Goal: Entertainment & Leisure: Browse casually

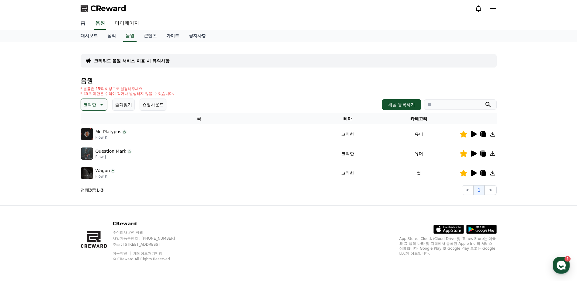
click at [82, 22] on link "홈" at bounding box center [83, 23] width 15 height 13
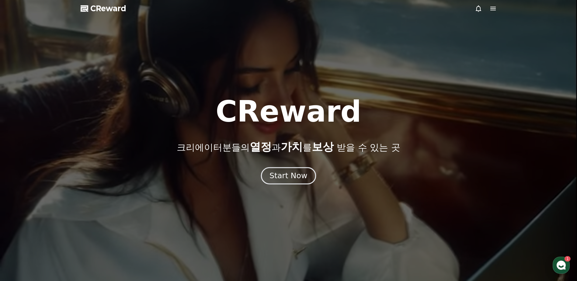
click at [275, 173] on div "Start Now" at bounding box center [289, 176] width 38 height 10
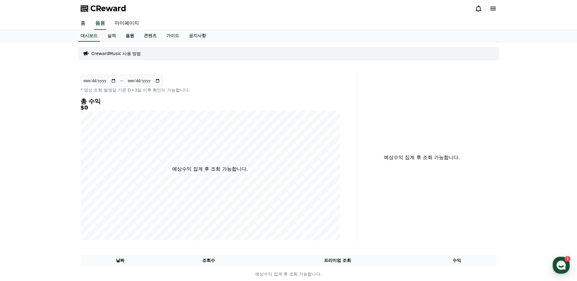
click at [127, 33] on link "음원" at bounding box center [130, 36] width 18 height 12
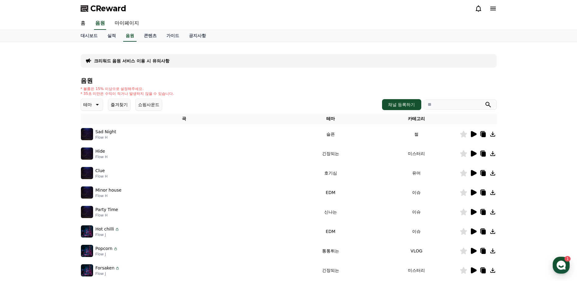
click at [474, 135] on icon at bounding box center [474, 134] width 6 height 6
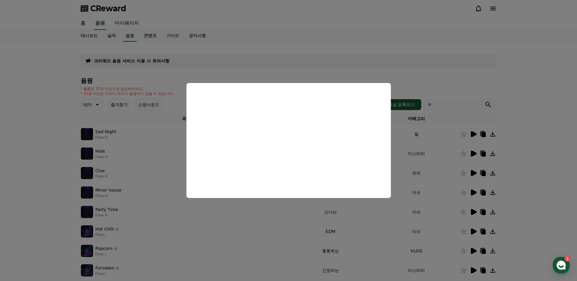
click at [475, 151] on button "close modal" at bounding box center [288, 140] width 577 height 281
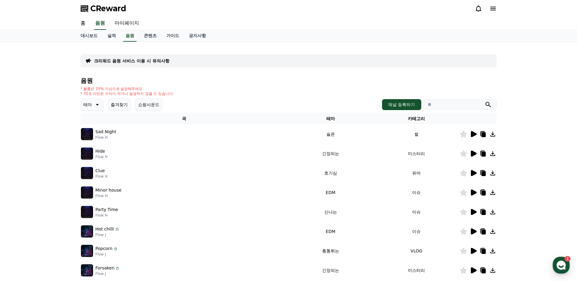
click at [474, 153] on icon at bounding box center [474, 154] width 6 height 6
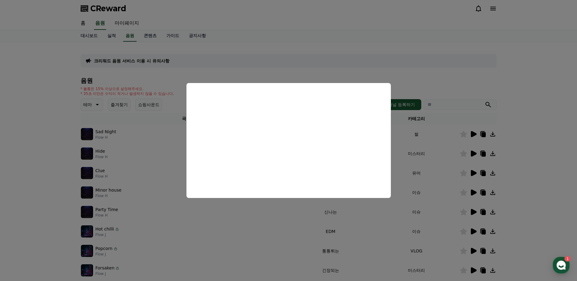
click at [94, 103] on button "close modal" at bounding box center [288, 140] width 577 height 281
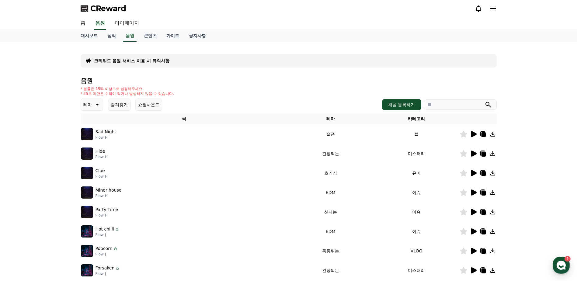
click at [87, 105] on p "테마" at bounding box center [87, 104] width 9 height 9
click at [95, 140] on button "통통튀는" at bounding box center [93, 138] width 22 height 13
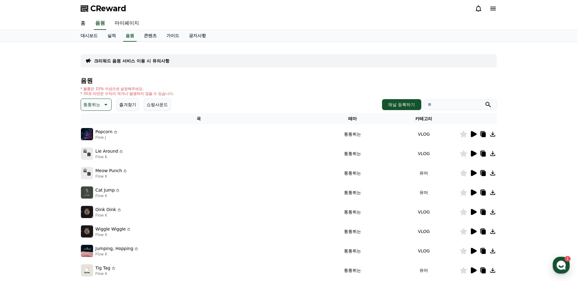
click at [472, 134] on icon at bounding box center [474, 134] width 6 height 6
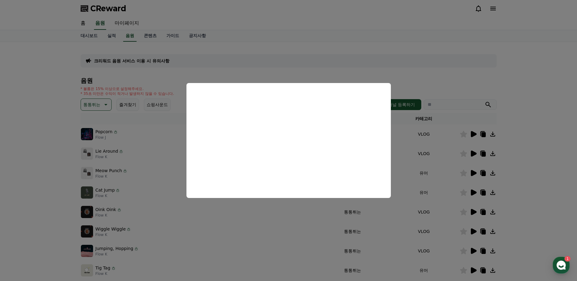
click at [476, 152] on button "close modal" at bounding box center [288, 140] width 577 height 281
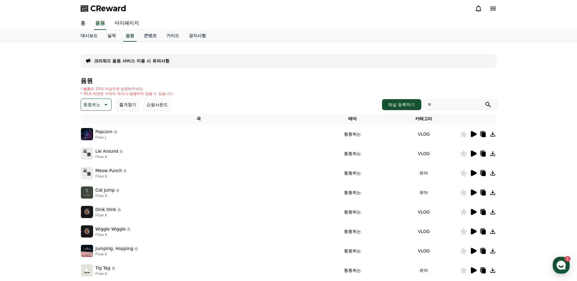
click at [472, 153] on icon at bounding box center [474, 154] width 6 height 6
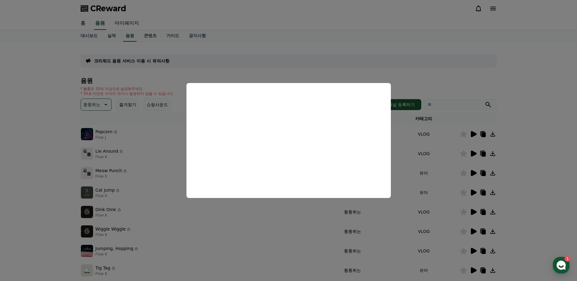
click at [520, 136] on button "close modal" at bounding box center [288, 140] width 577 height 281
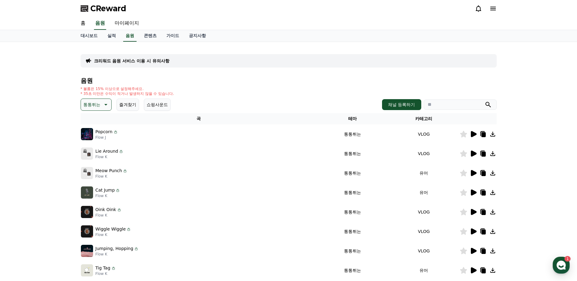
click at [463, 153] on icon at bounding box center [463, 153] width 7 height 7
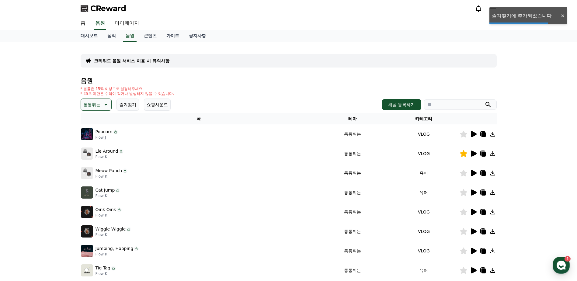
click at [473, 174] on icon at bounding box center [474, 173] width 6 height 6
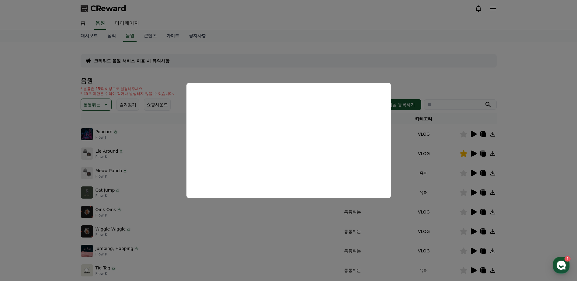
click at [464, 173] on button "close modal" at bounding box center [288, 140] width 577 height 281
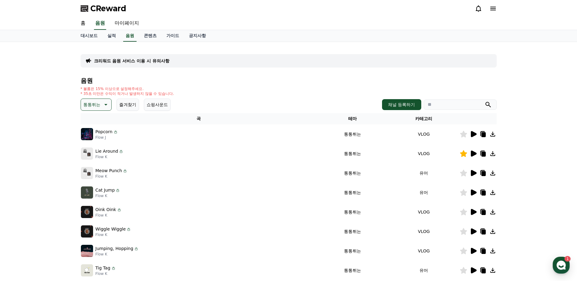
click at [464, 173] on icon at bounding box center [463, 173] width 7 height 7
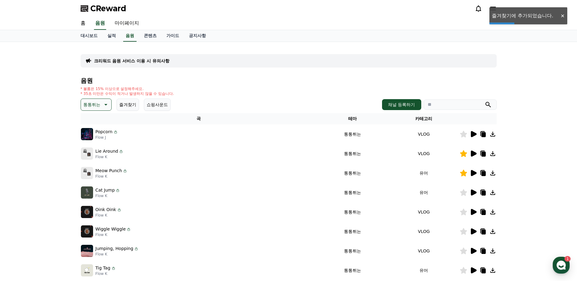
click at [493, 174] on icon at bounding box center [493, 173] width 5 height 5
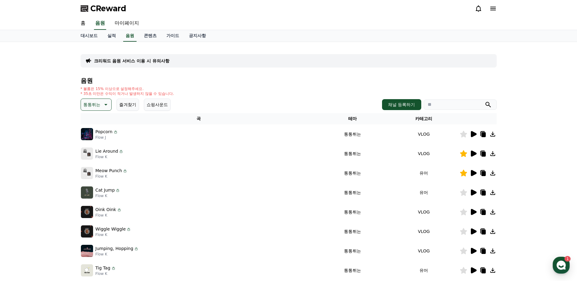
drag, startPoint x: 517, startPoint y: 206, endPoint x: 510, endPoint y: 203, distance: 7.9
click at [517, 206] on div "크리워드 음원 서비스 이용 시 유의사항 음원 * 볼륨은 15% 이상으로 설정해주세요. * 35초 미만은 수익이 적거나 발생하지 않을 수 있습니…" at bounding box center [288, 189] width 577 height 294
click at [484, 174] on icon at bounding box center [484, 173] width 4 height 5
click at [52, 187] on div "크리워드 음원 서비스 이용 시 유의사항 음원 * 볼륨은 15% 이상으로 설정해주세요. * 35초 미만은 수익이 적거나 발생하지 않을 수 있습니…" at bounding box center [288, 189] width 577 height 294
click at [471, 192] on icon at bounding box center [474, 193] width 6 height 6
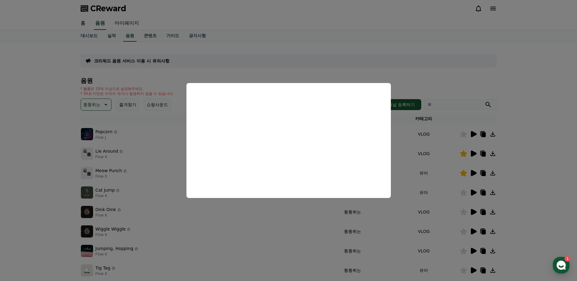
click at [517, 196] on button "close modal" at bounding box center [288, 140] width 577 height 281
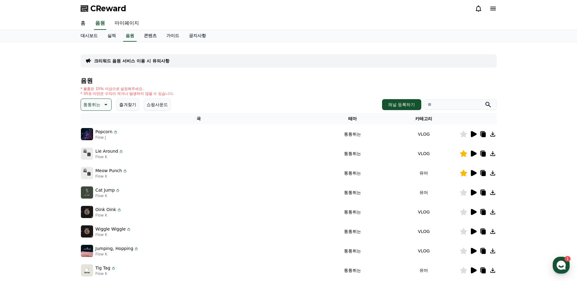
click at [108, 172] on p "Meow Punch" at bounding box center [109, 171] width 27 height 6
click at [475, 171] on icon at bounding box center [473, 173] width 7 height 7
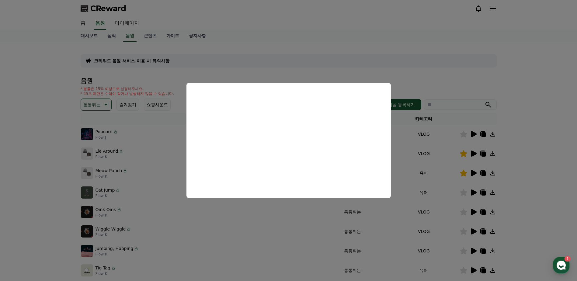
click at [472, 191] on button "close modal" at bounding box center [288, 140] width 577 height 281
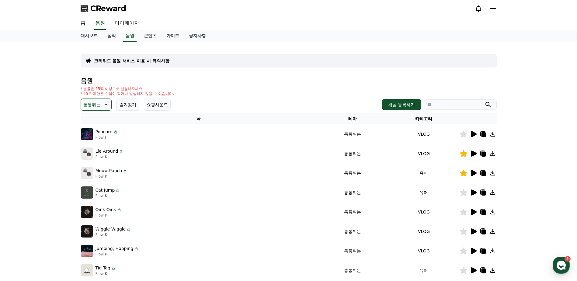
click at [475, 193] on icon at bounding box center [474, 193] width 6 height 6
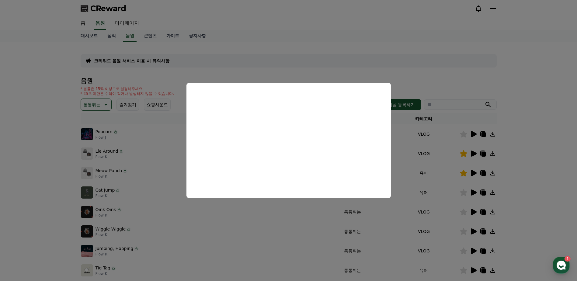
click at [473, 210] on button "close modal" at bounding box center [288, 140] width 577 height 281
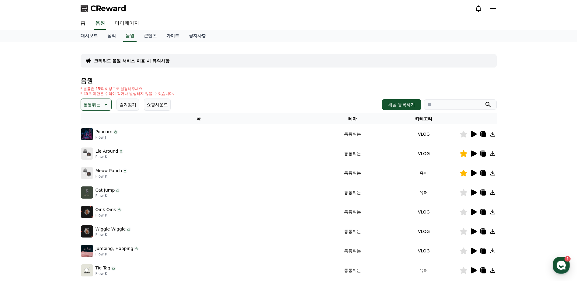
click at [473, 210] on icon at bounding box center [474, 212] width 6 height 6
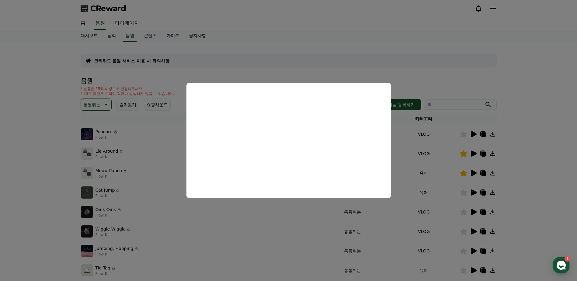
click at [472, 229] on button "close modal" at bounding box center [288, 140] width 577 height 281
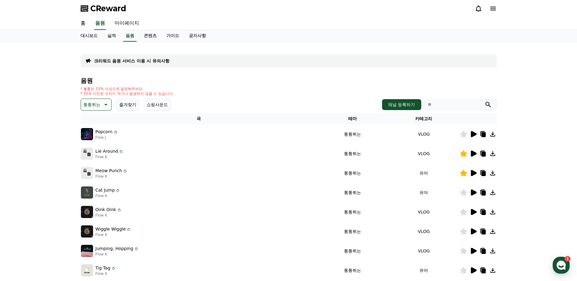
click at [471, 230] on icon at bounding box center [474, 232] width 6 height 6
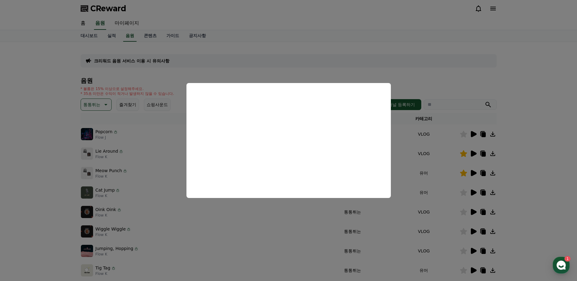
click at [473, 249] on button "close modal" at bounding box center [288, 140] width 577 height 281
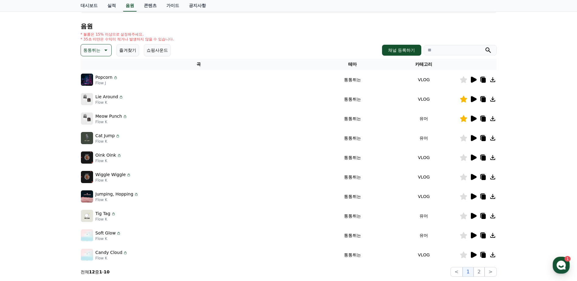
scroll to position [61, 0]
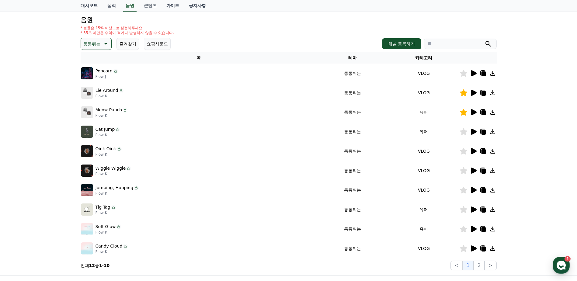
click at [475, 189] on icon at bounding box center [474, 190] width 6 height 6
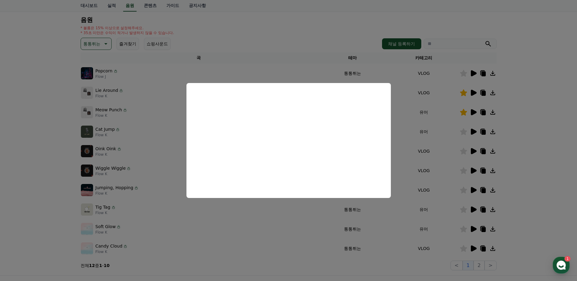
click at [465, 191] on button "close modal" at bounding box center [288, 140] width 577 height 281
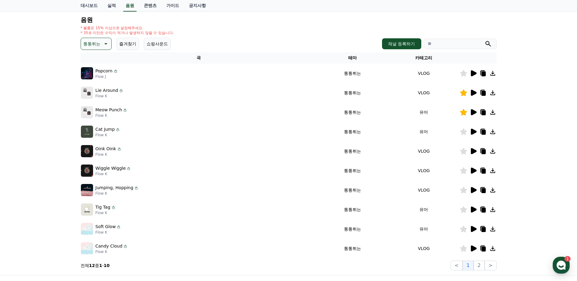
click at [461, 189] on icon at bounding box center [463, 190] width 7 height 7
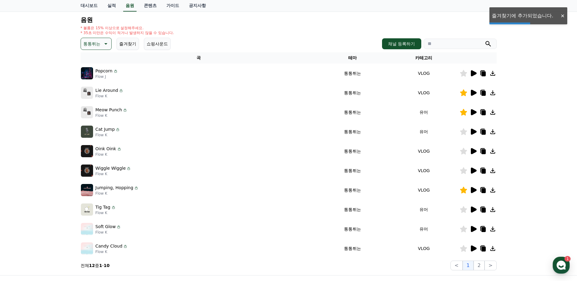
click at [493, 190] on icon at bounding box center [492, 190] width 7 height 7
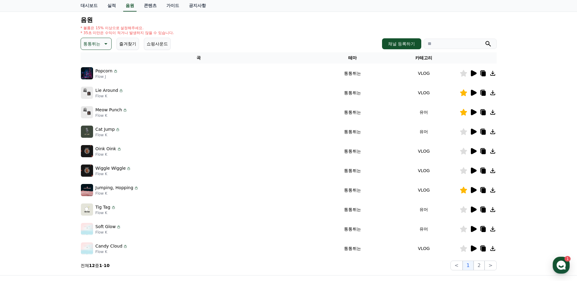
click at [42, 191] on div "크리워드 음원 서비스 이용 시 유의사항 음원 * 볼륨은 15% 이상으로 설정해주세요. * 35초 미만은 수익이 적거나 발생하지 않을 수 있습니…" at bounding box center [288, 128] width 577 height 294
click at [474, 210] on icon at bounding box center [474, 210] width 6 height 6
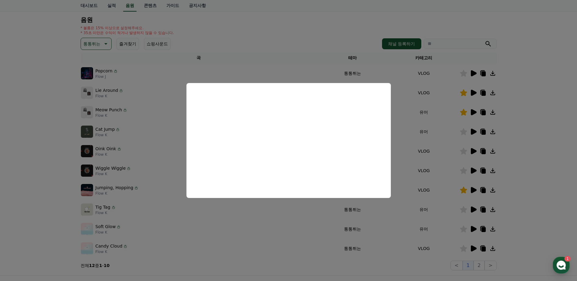
click at [464, 210] on button "close modal" at bounding box center [288, 140] width 577 height 281
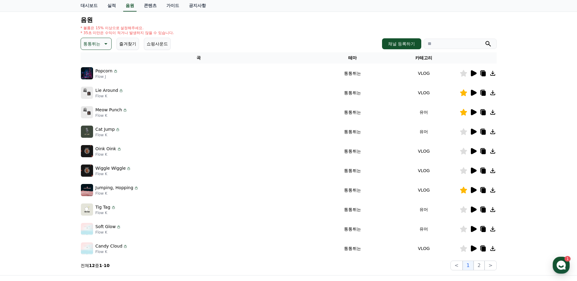
click at [465, 209] on icon at bounding box center [463, 209] width 7 height 7
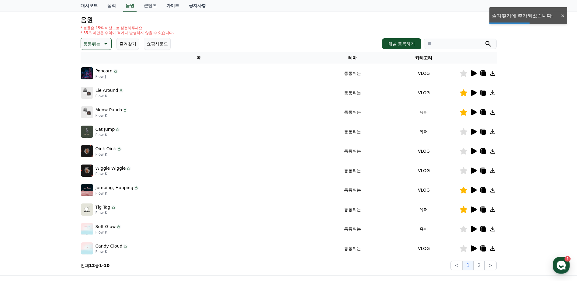
click at [475, 229] on icon at bounding box center [474, 229] width 6 height 6
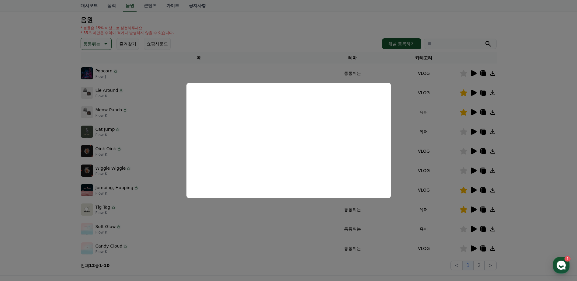
click at [464, 226] on button "close modal" at bounding box center [288, 140] width 577 height 281
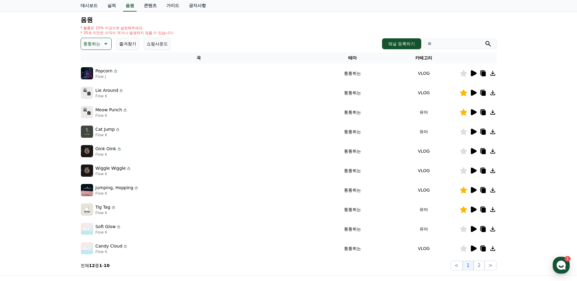
click at [463, 230] on icon at bounding box center [463, 229] width 7 height 7
click at [463, 249] on icon at bounding box center [463, 248] width 7 height 7
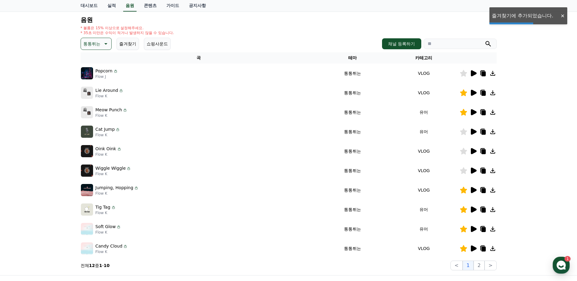
click at [472, 230] on icon at bounding box center [474, 229] width 6 height 6
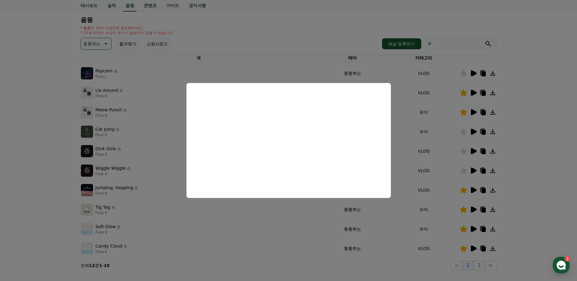
click at [473, 247] on button "close modal" at bounding box center [288, 140] width 577 height 281
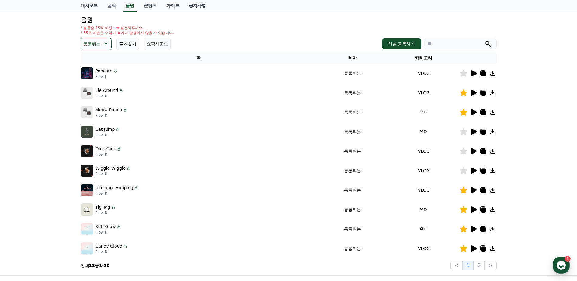
click at [473, 246] on icon at bounding box center [474, 249] width 6 height 6
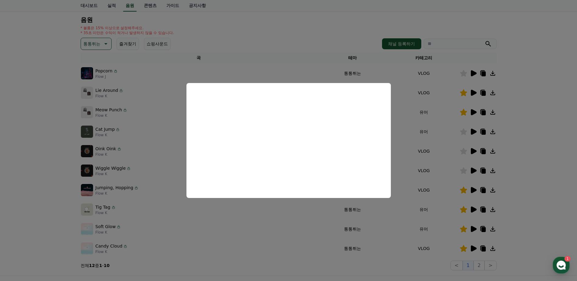
click at [464, 247] on button "close modal" at bounding box center [288, 140] width 577 height 281
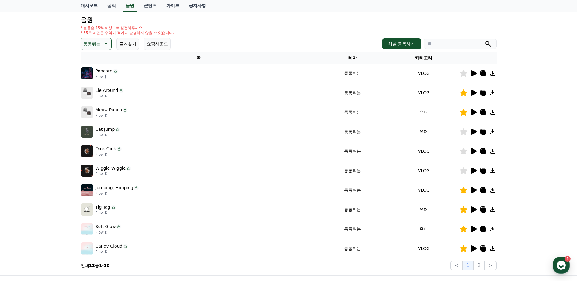
click at [463, 251] on icon at bounding box center [463, 248] width 7 height 7
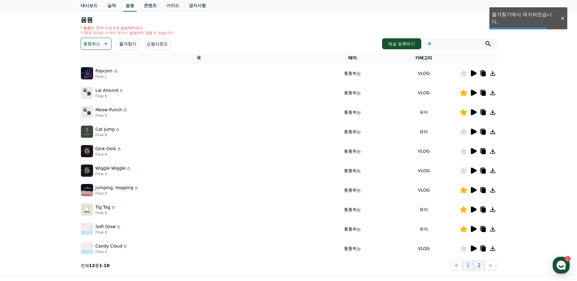
click at [479, 266] on button "2" at bounding box center [479, 266] width 11 height 10
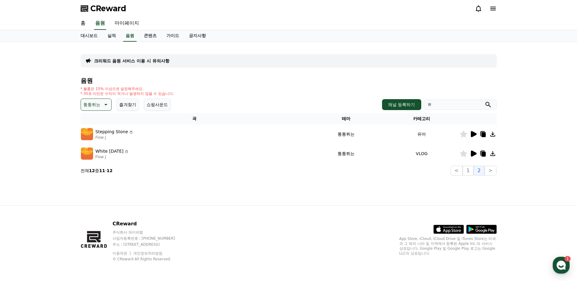
click at [473, 134] on icon at bounding box center [474, 134] width 6 height 6
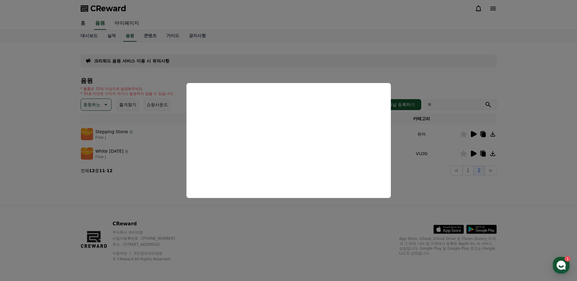
click at [473, 152] on button "close modal" at bounding box center [288, 140] width 577 height 281
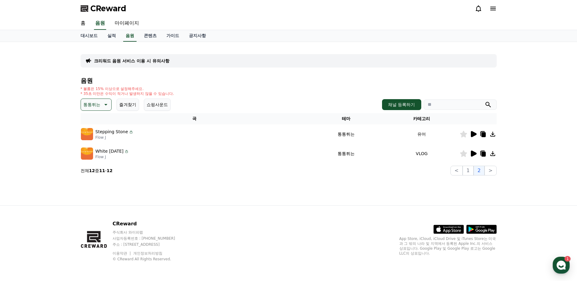
click at [473, 153] on icon at bounding box center [474, 154] width 6 height 6
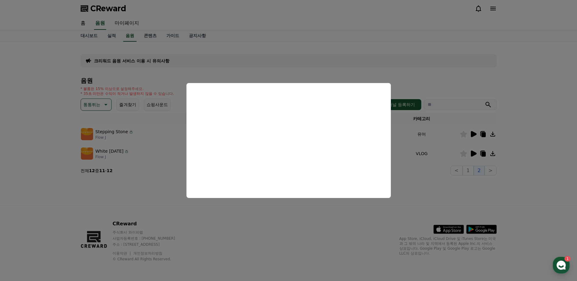
click at [464, 153] on button "close modal" at bounding box center [288, 140] width 577 height 281
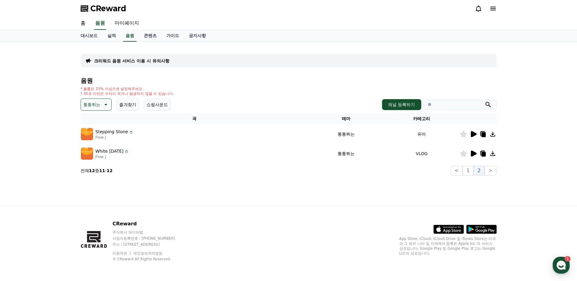
click at [465, 154] on icon at bounding box center [463, 153] width 7 height 7
click at [492, 153] on icon at bounding box center [492, 153] width 7 height 7
click at [196, 186] on div "크리워드 음원 서비스 이용 시 유의사항 음원 * 볼륨은 15% 이상으로 설정해주세요. * 35초 미만은 수익이 적거나 발생하지 않을 수 있습니…" at bounding box center [289, 123] width 426 height 163
click at [474, 156] on icon at bounding box center [474, 154] width 6 height 6
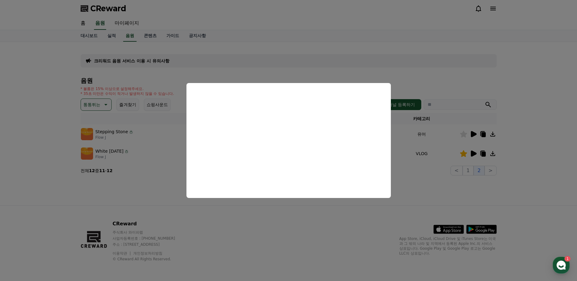
click at [460, 169] on button "close modal" at bounding box center [288, 140] width 577 height 281
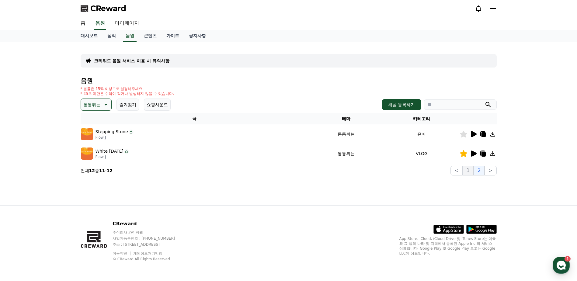
click at [470, 168] on button "1" at bounding box center [468, 171] width 11 height 10
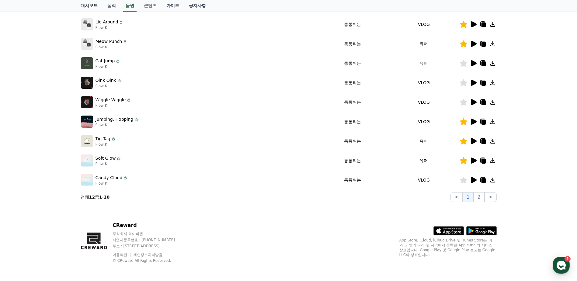
scroll to position [131, 0]
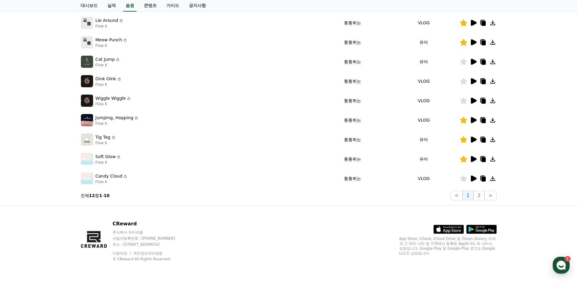
click at [495, 158] on icon at bounding box center [492, 159] width 7 height 7
click at [402, 199] on section "전체 12 중 1 - 10 < 1 2 >" at bounding box center [289, 196] width 416 height 10
click at [485, 160] on icon at bounding box center [484, 159] width 4 height 5
click at [44, 101] on div "크리워드 음원 서비스 이용 시 유의사항 음원 * 볼륨은 15% 이상으로 설정해주세요. * 35초 미만은 수익이 적거나 발생하지 않을 수 있습니…" at bounding box center [288, 58] width 577 height 294
click at [483, 119] on icon at bounding box center [484, 120] width 4 height 5
